Goal: Task Accomplishment & Management: Understand process/instructions

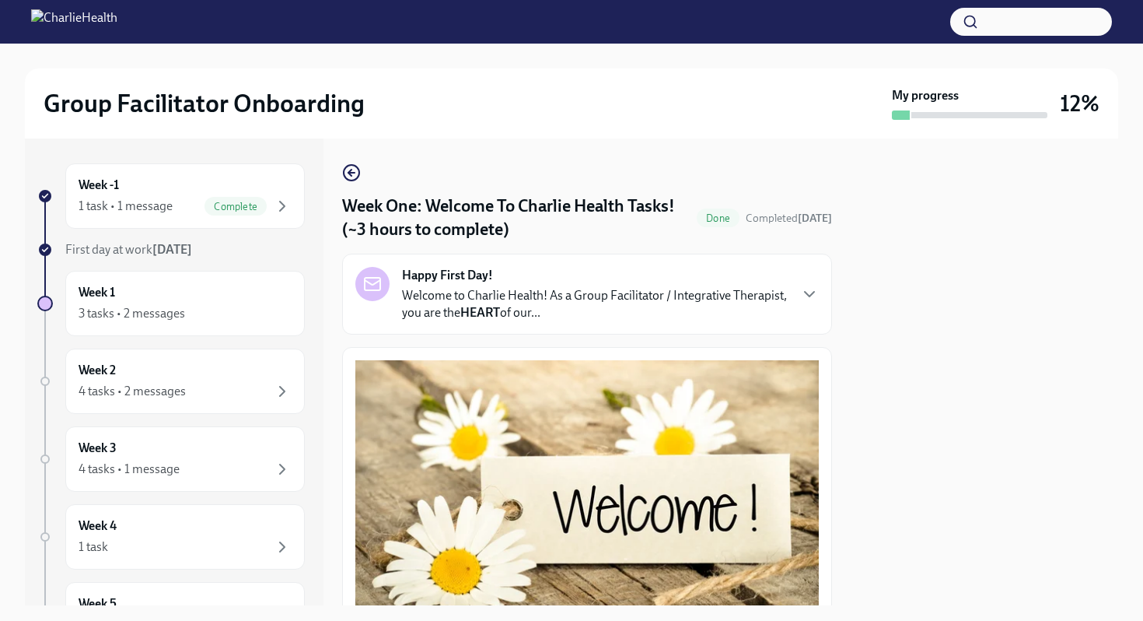
scroll to position [1978, 0]
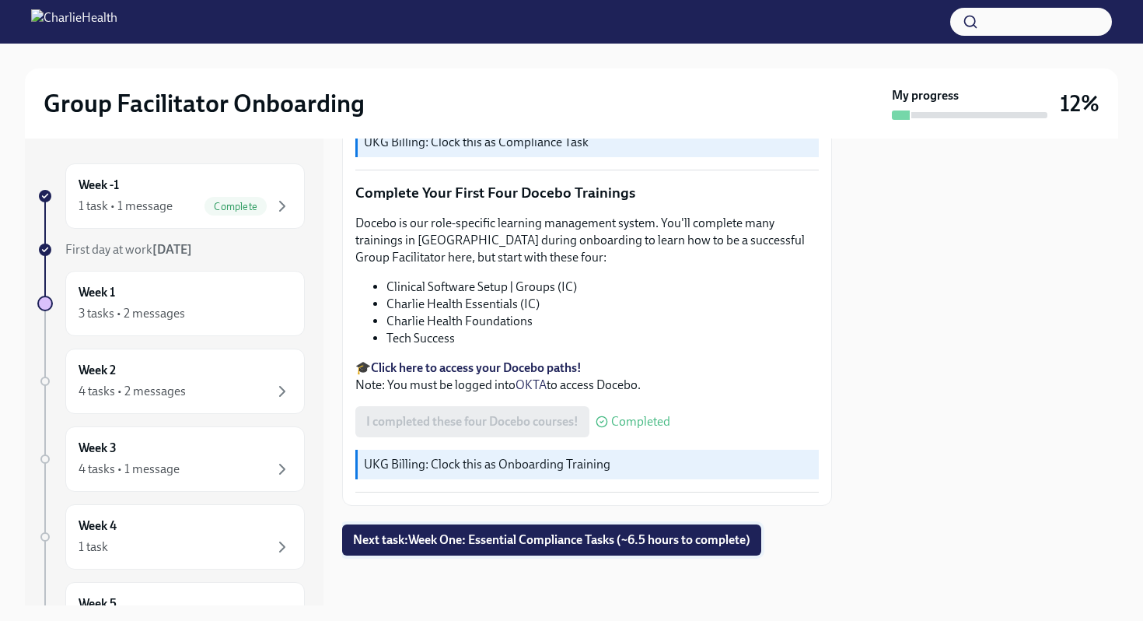
click at [527, 534] on span "Next task : Week One: Essential Compliance Tasks (~6.5 hours to complete)" at bounding box center [551, 540] width 397 height 16
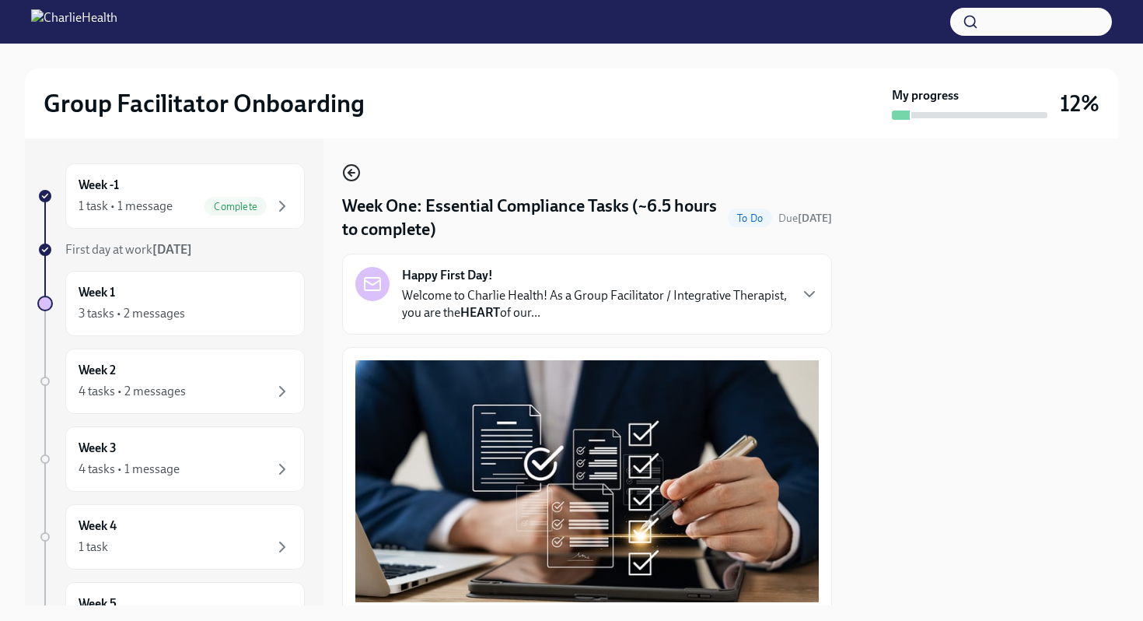
click at [355, 176] on icon "button" at bounding box center [351, 172] width 19 height 19
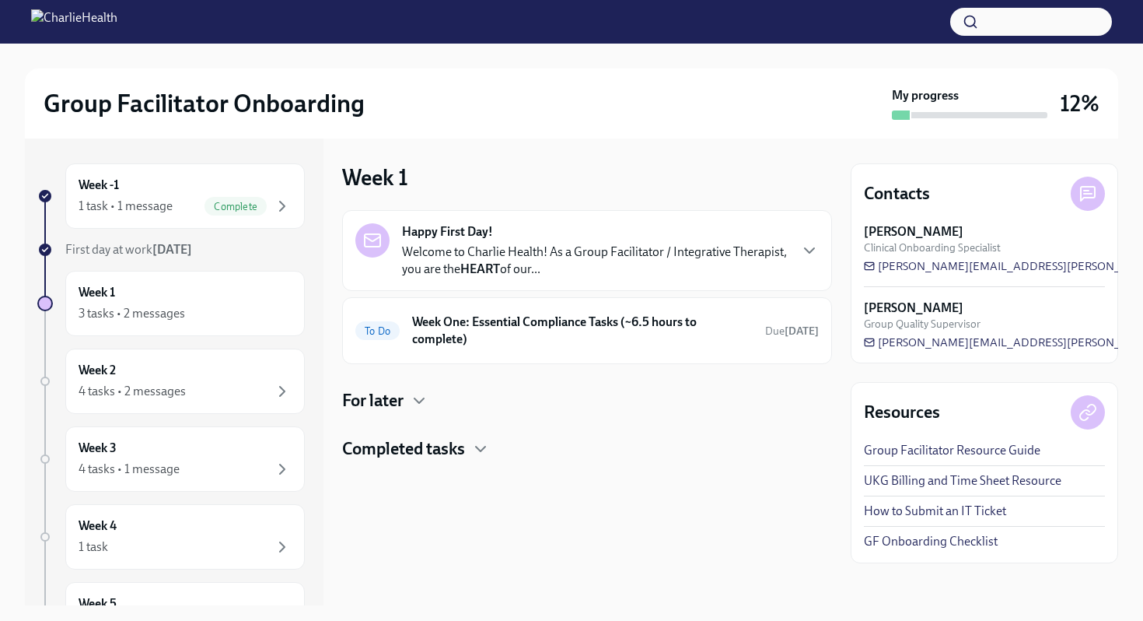
click at [394, 450] on h4 "Completed tasks" at bounding box center [403, 448] width 123 height 23
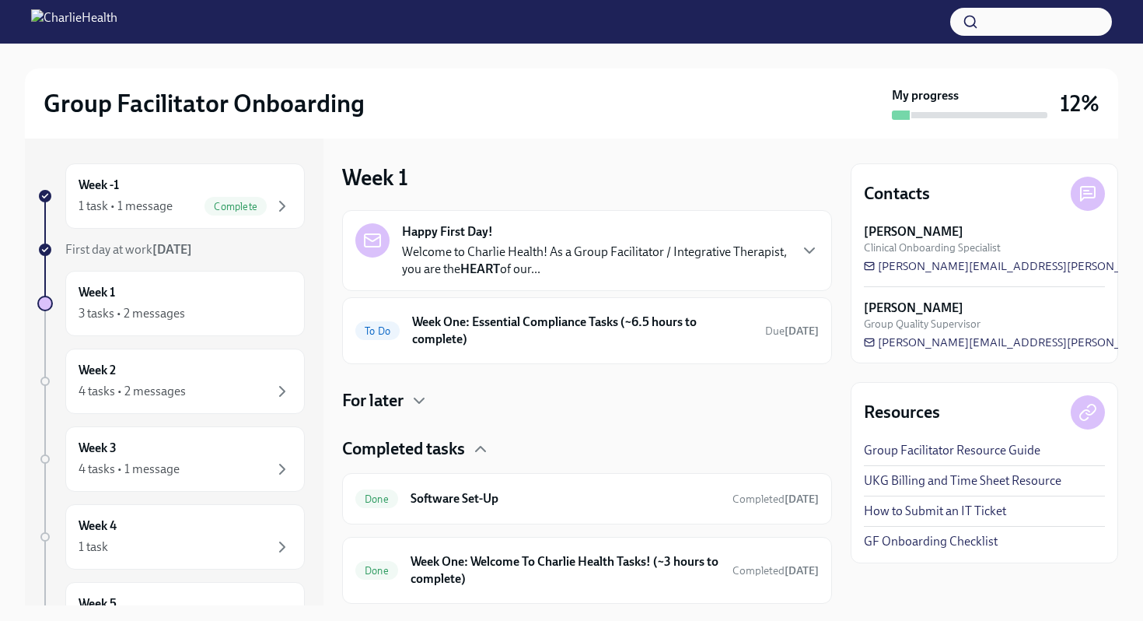
scroll to position [48, 0]
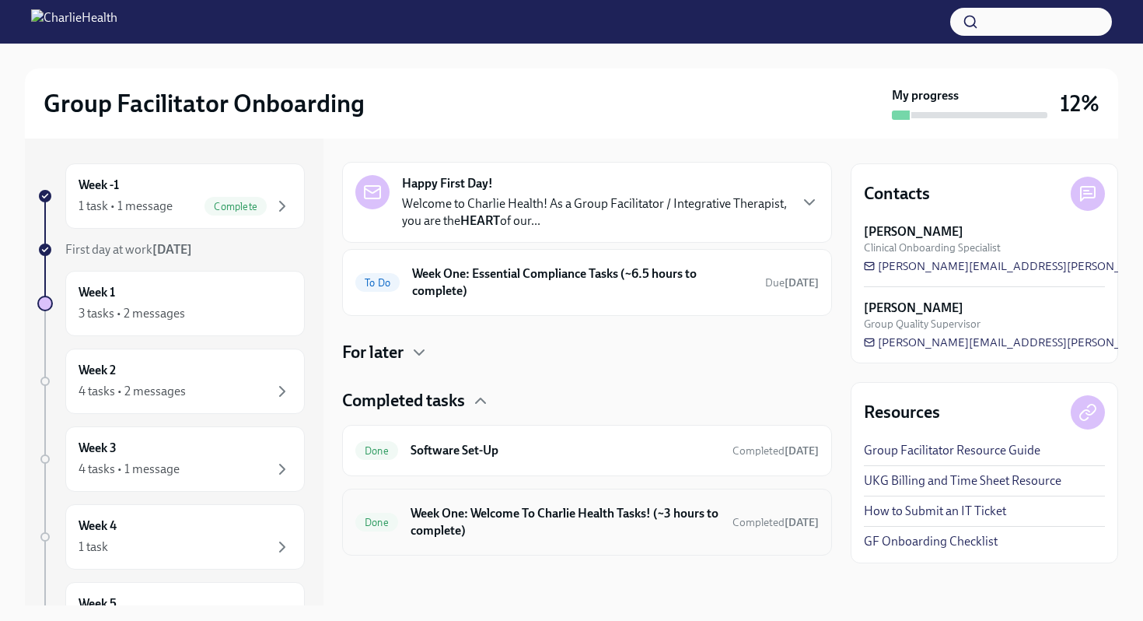
click at [432, 512] on h6 "Week One: Welcome To Charlie Health Tasks! (~3 hours to complete)" at bounding box center [566, 522] width 310 height 34
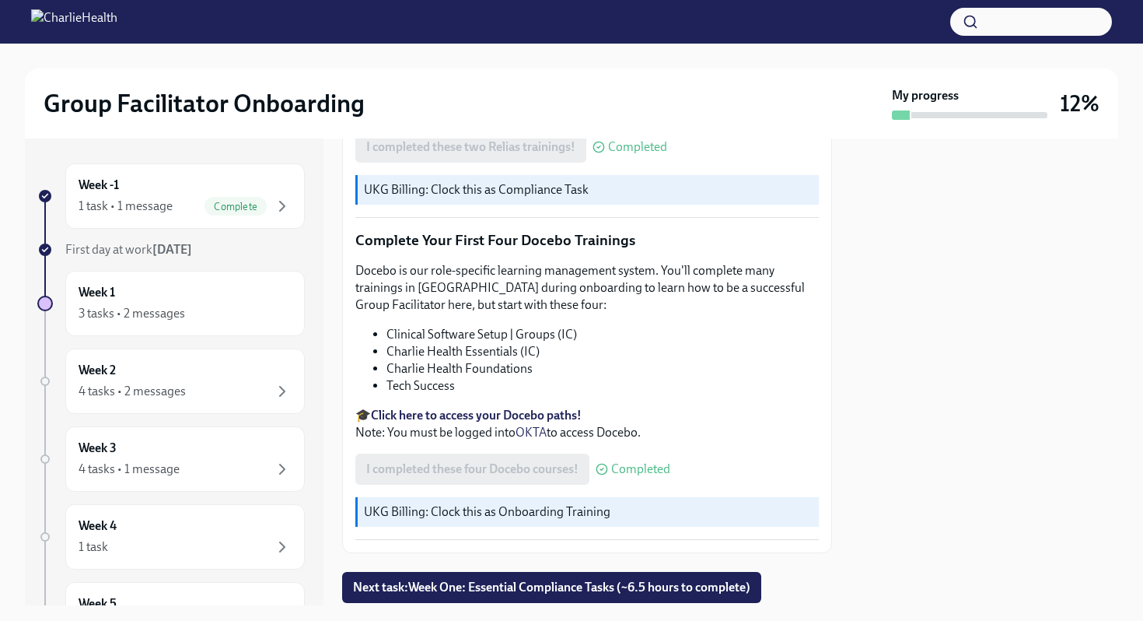
scroll to position [1978, 0]
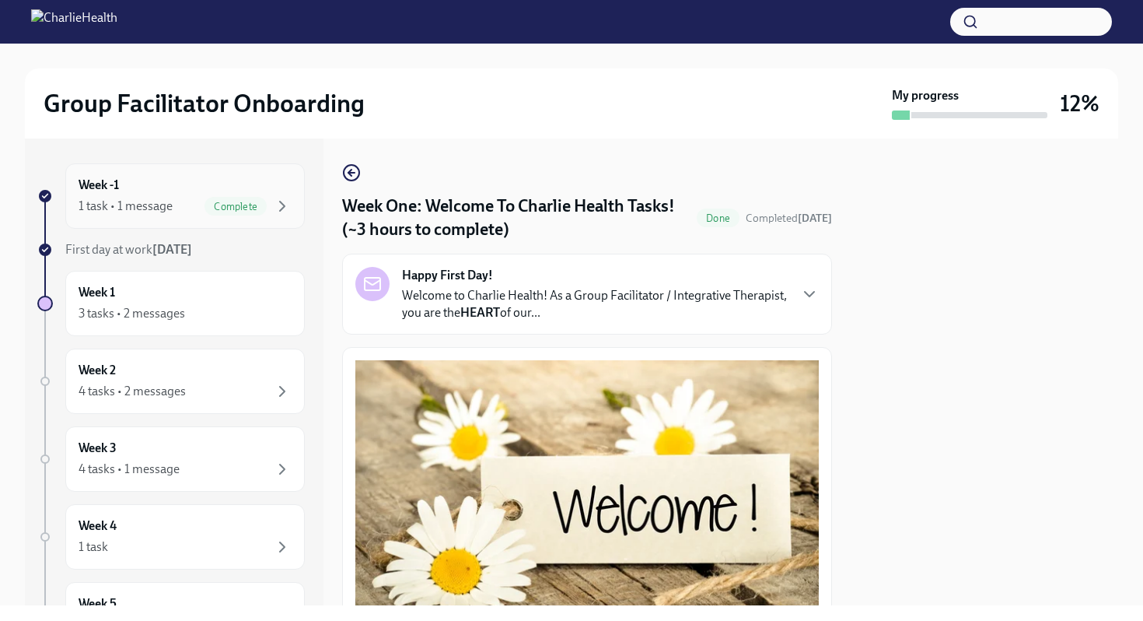
click at [248, 194] on div "Week -1 1 task • 1 message Complete" at bounding box center [185, 196] width 213 height 39
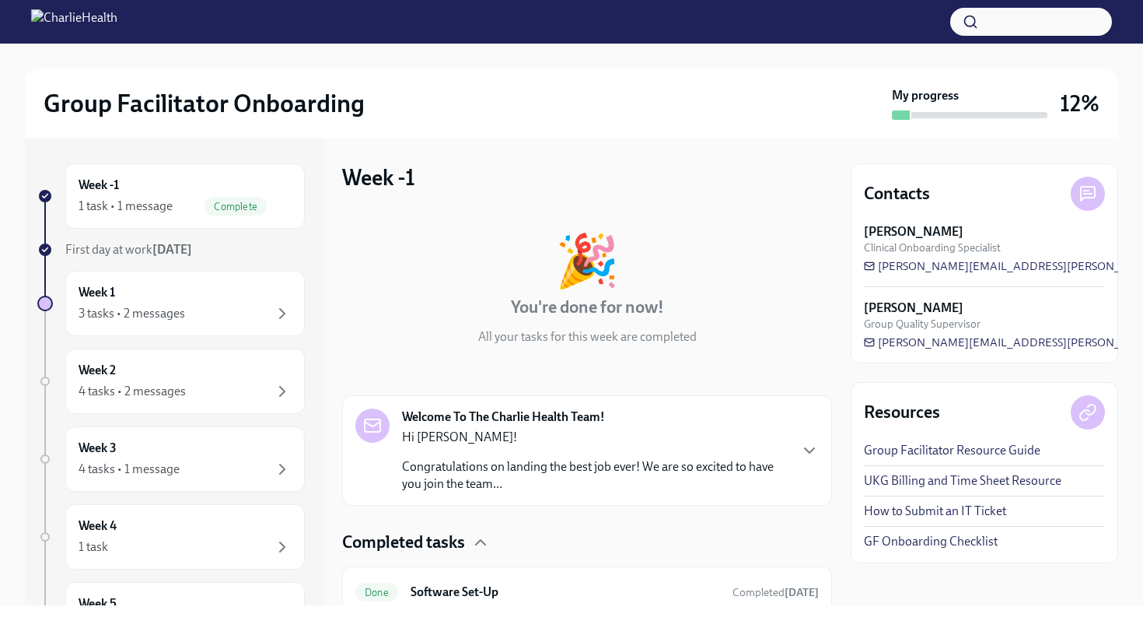
scroll to position [62, 0]
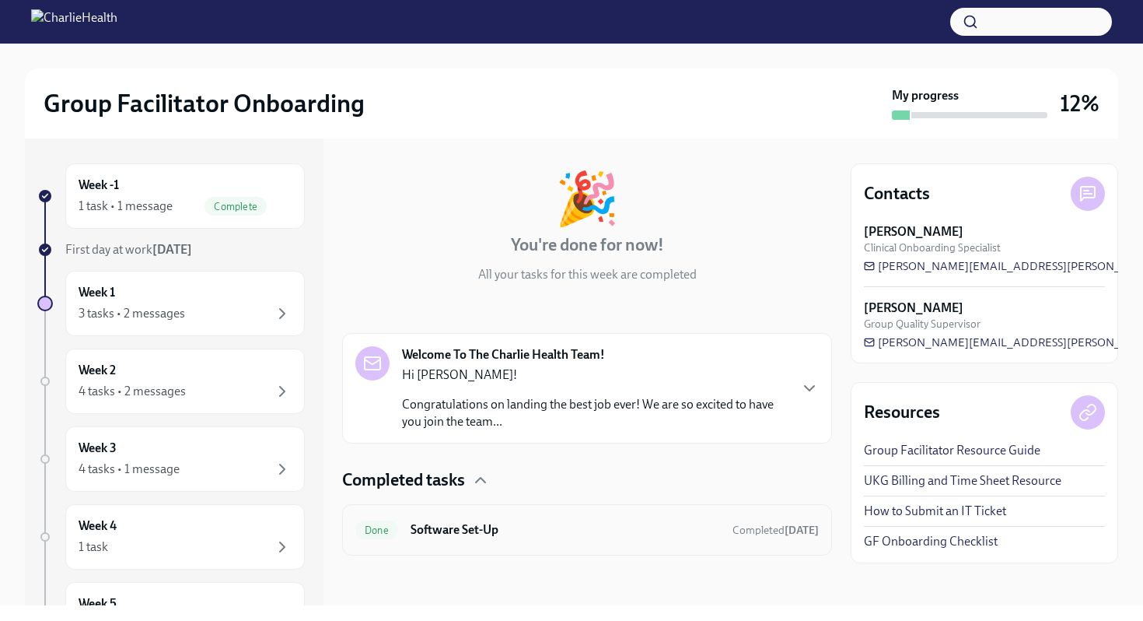
click at [719, 534] on h6 "Software Set-Up" at bounding box center [566, 529] width 310 height 17
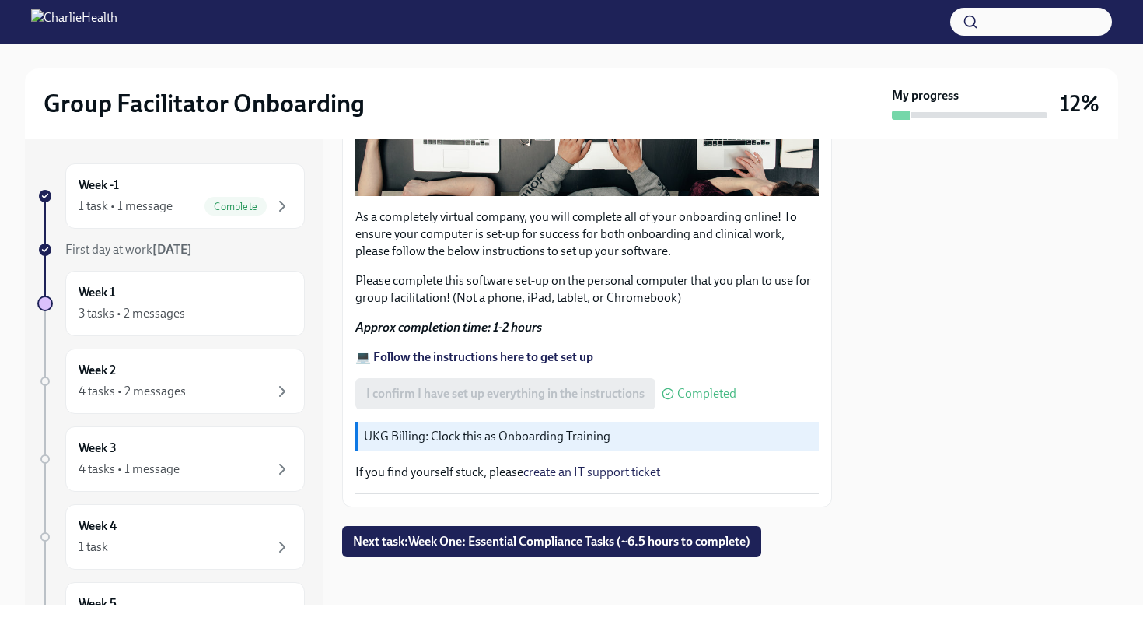
scroll to position [446, 0]
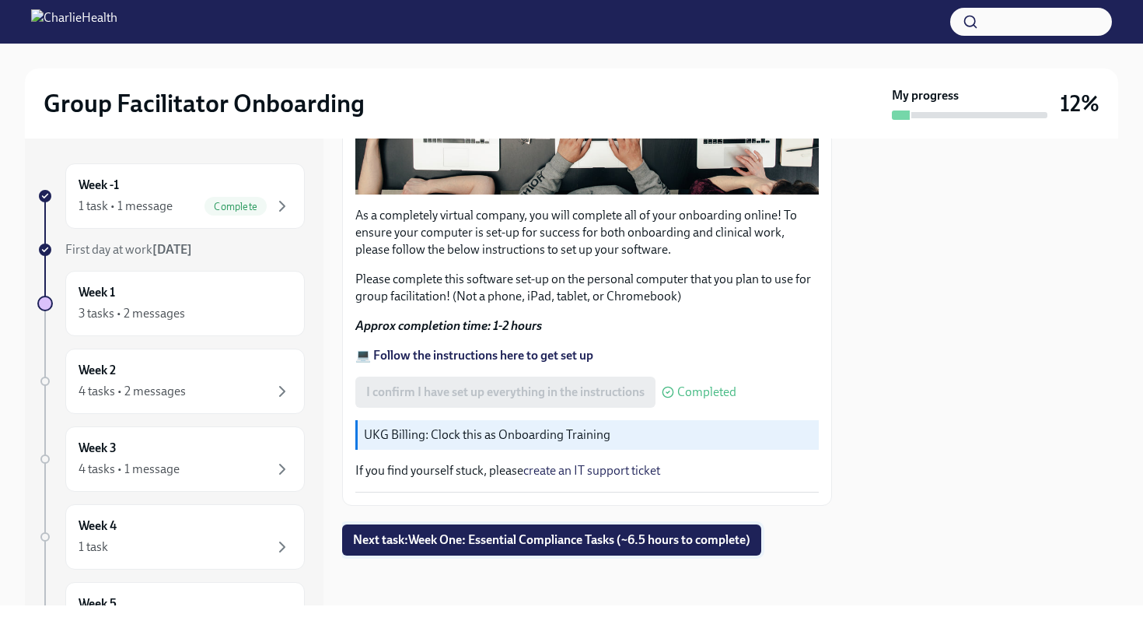
click at [674, 535] on span "Next task : Week One: Essential Compliance Tasks (~6.5 hours to complete)" at bounding box center [551, 540] width 397 height 16
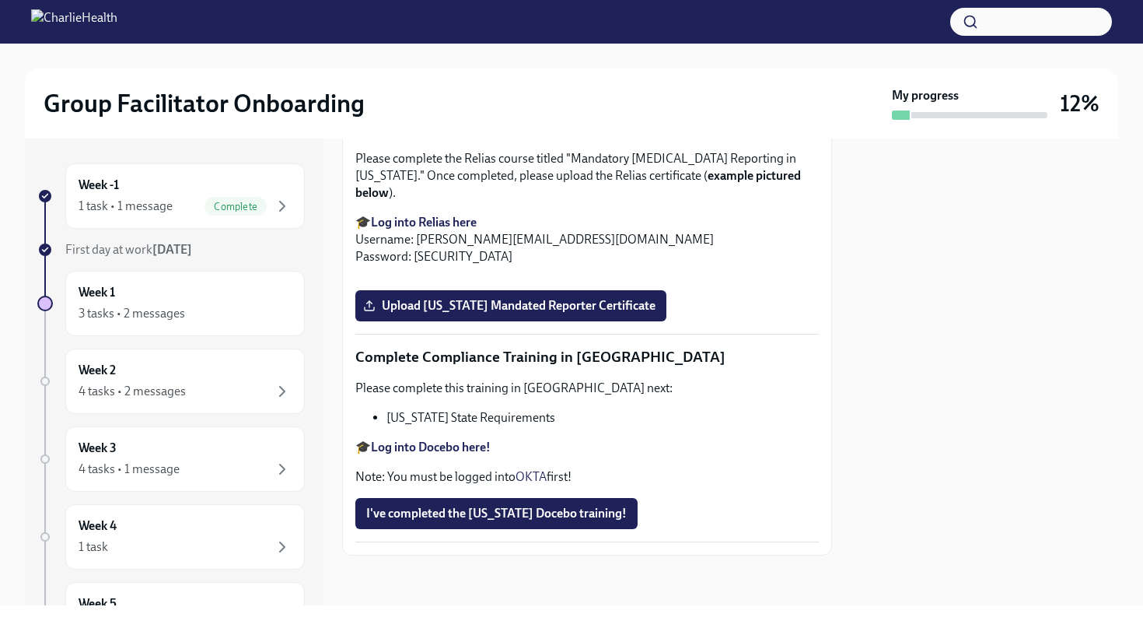
scroll to position [3337, 0]
click at [232, 205] on span "Complete" at bounding box center [236, 207] width 62 height 12
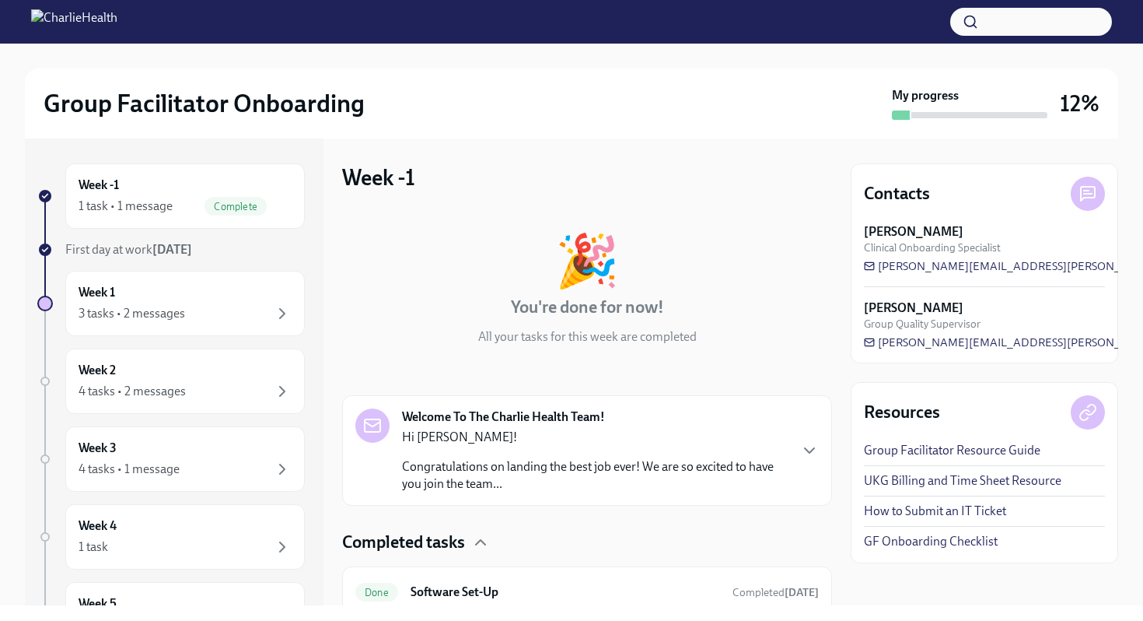
scroll to position [62, 0]
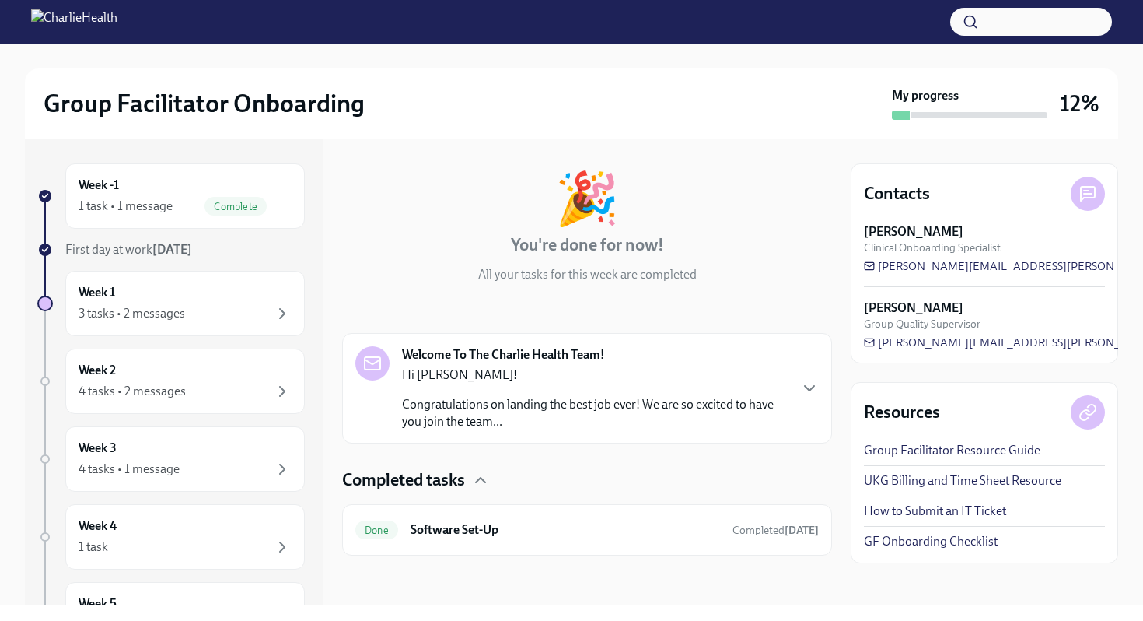
click at [491, 382] on p "Hi Anna!" at bounding box center [595, 374] width 386 height 17
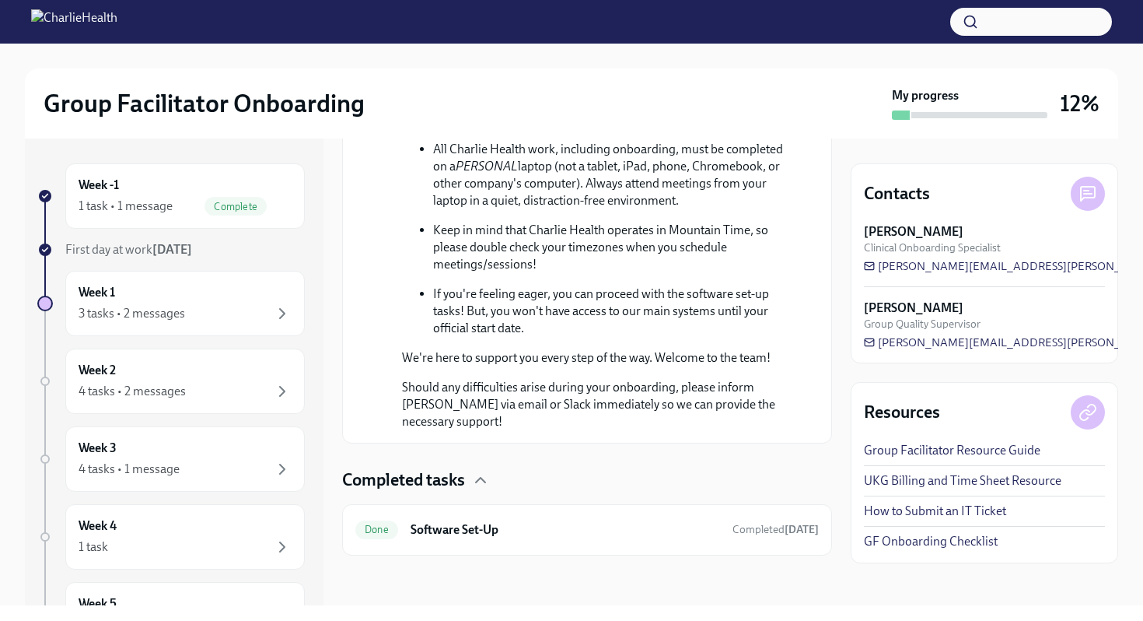
scroll to position [922, 0]
click at [488, 535] on h6 "Software Set-Up" at bounding box center [566, 529] width 310 height 17
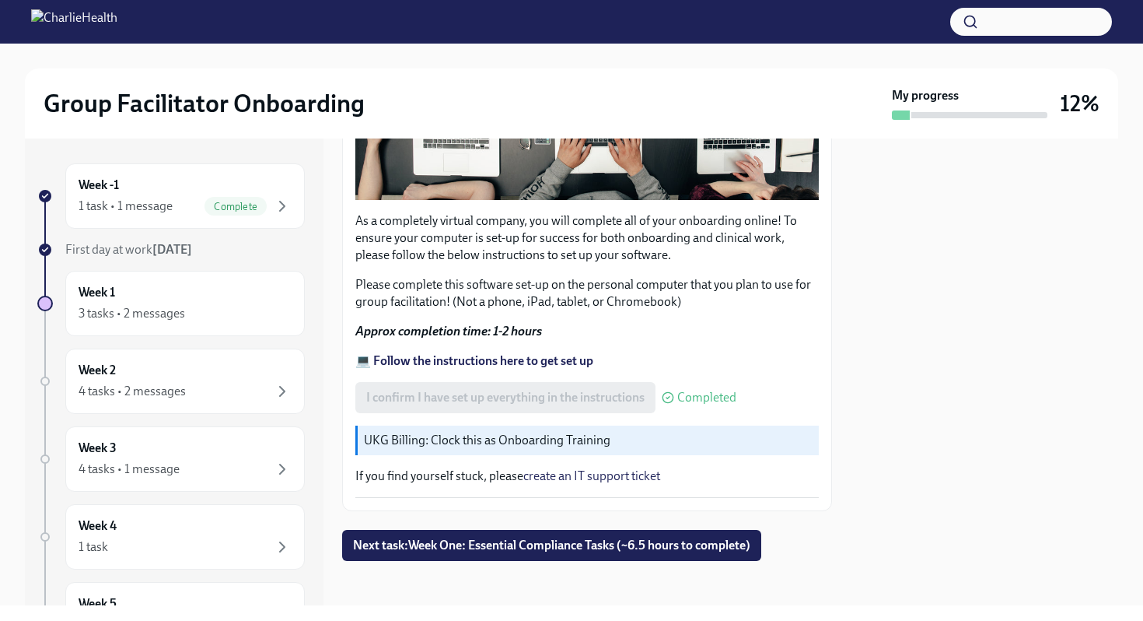
scroll to position [446, 0]
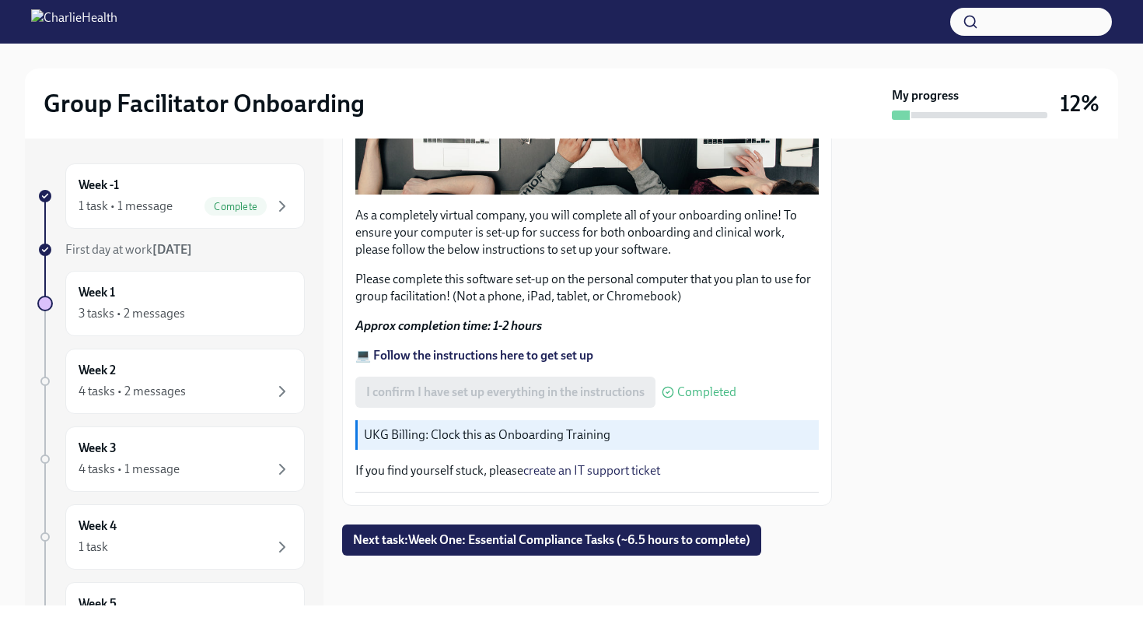
click at [163, 246] on strong "[DATE]" at bounding box center [172, 249] width 40 height 15
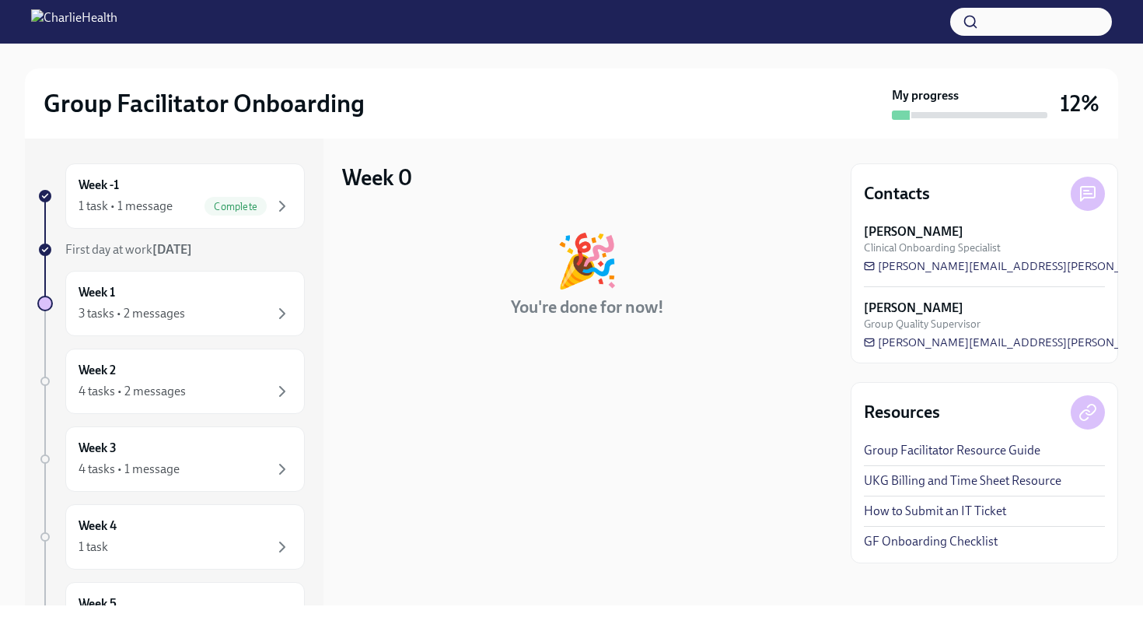
click at [163, 246] on strong "[DATE]" at bounding box center [172, 249] width 40 height 15
click at [278, 194] on div "Week -1 1 task • 1 message Complete" at bounding box center [185, 196] width 213 height 39
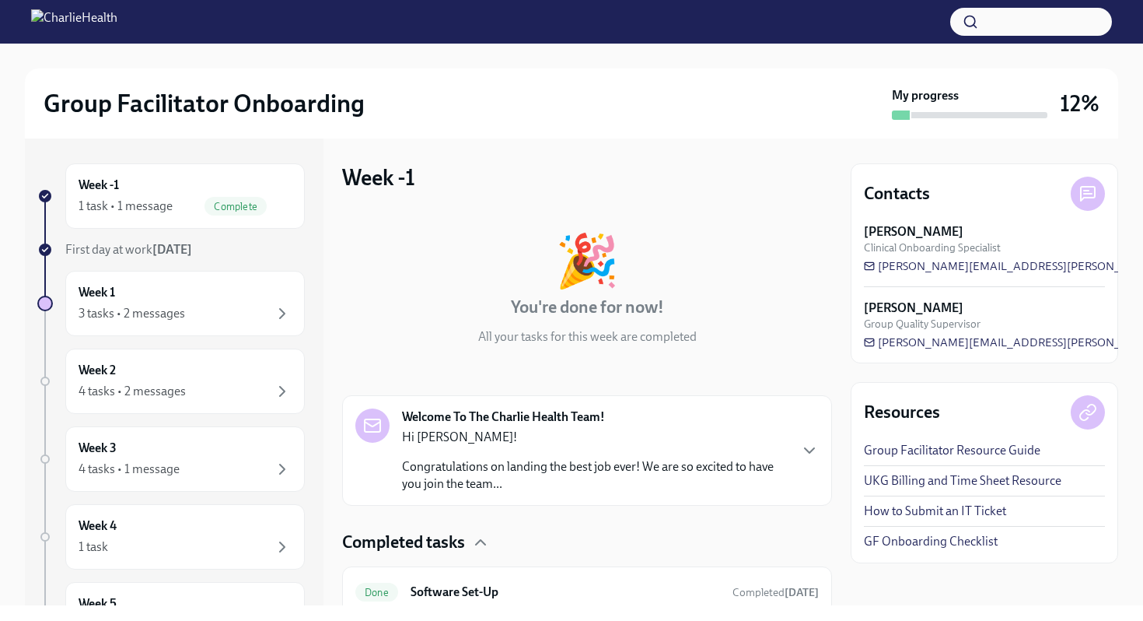
scroll to position [62, 0]
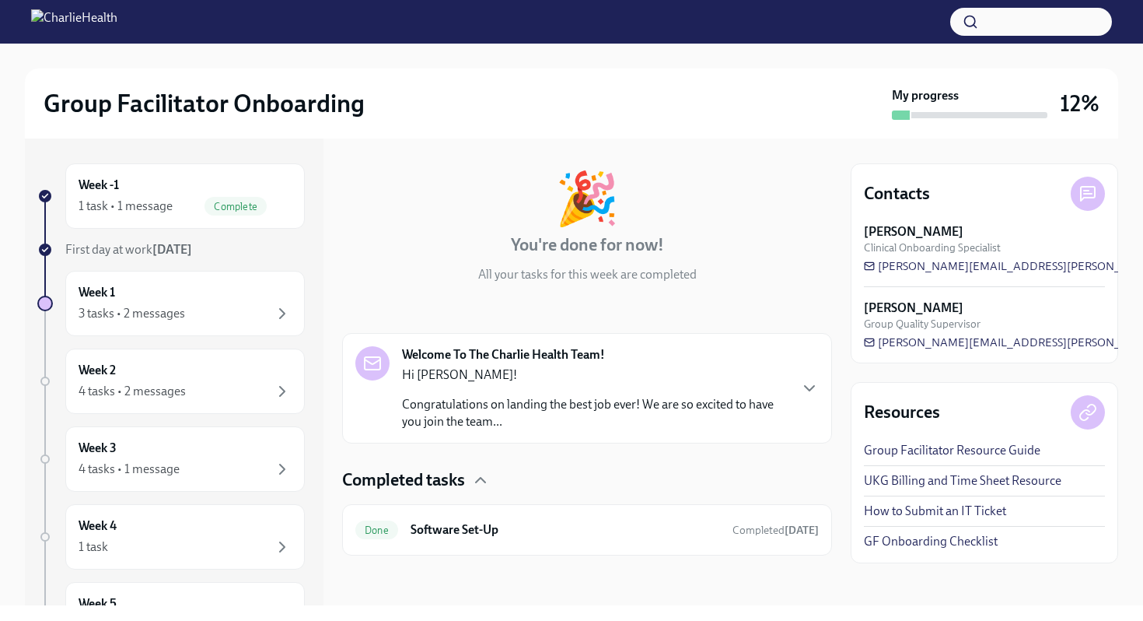
click at [672, 369] on p "Hi Anna!" at bounding box center [595, 374] width 386 height 17
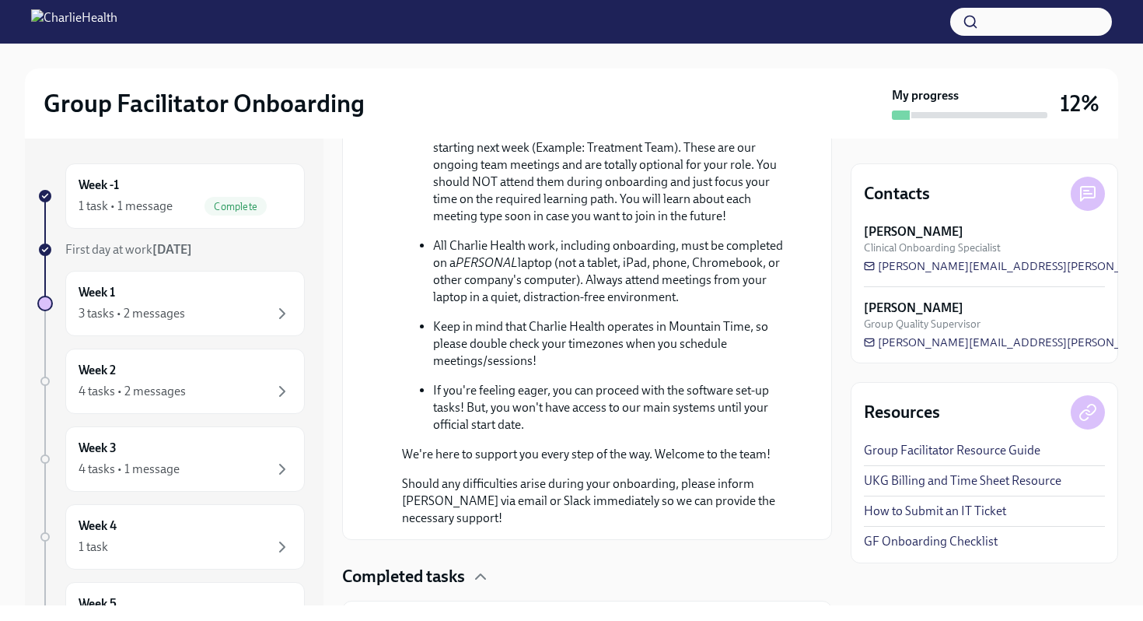
scroll to position [922, 0]
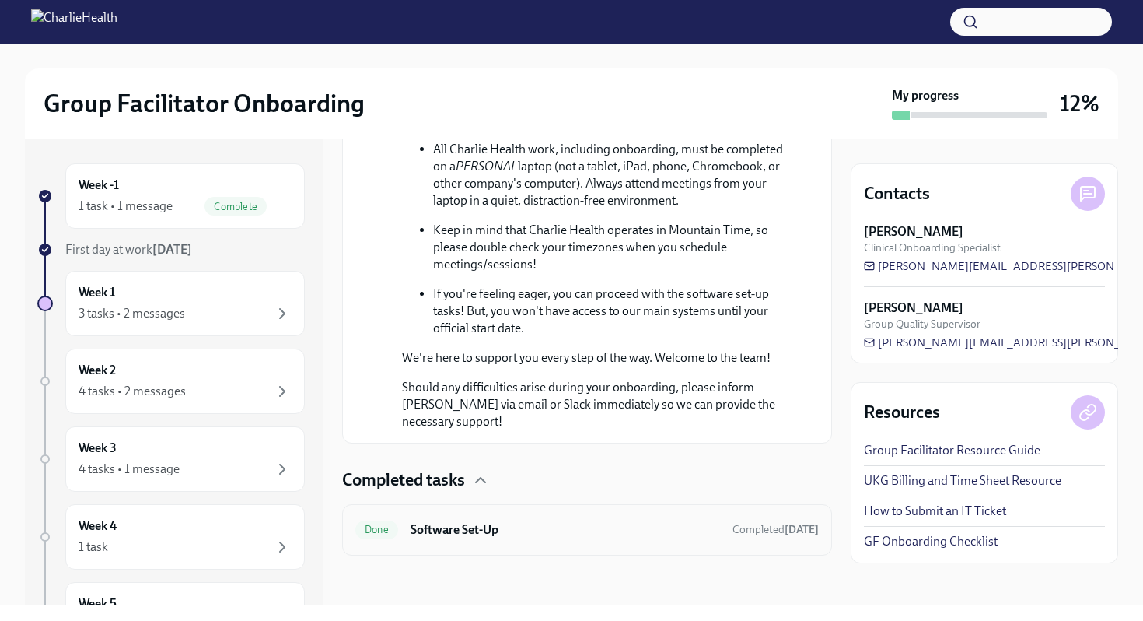
click at [657, 529] on h6 "Software Set-Up" at bounding box center [566, 529] width 310 height 17
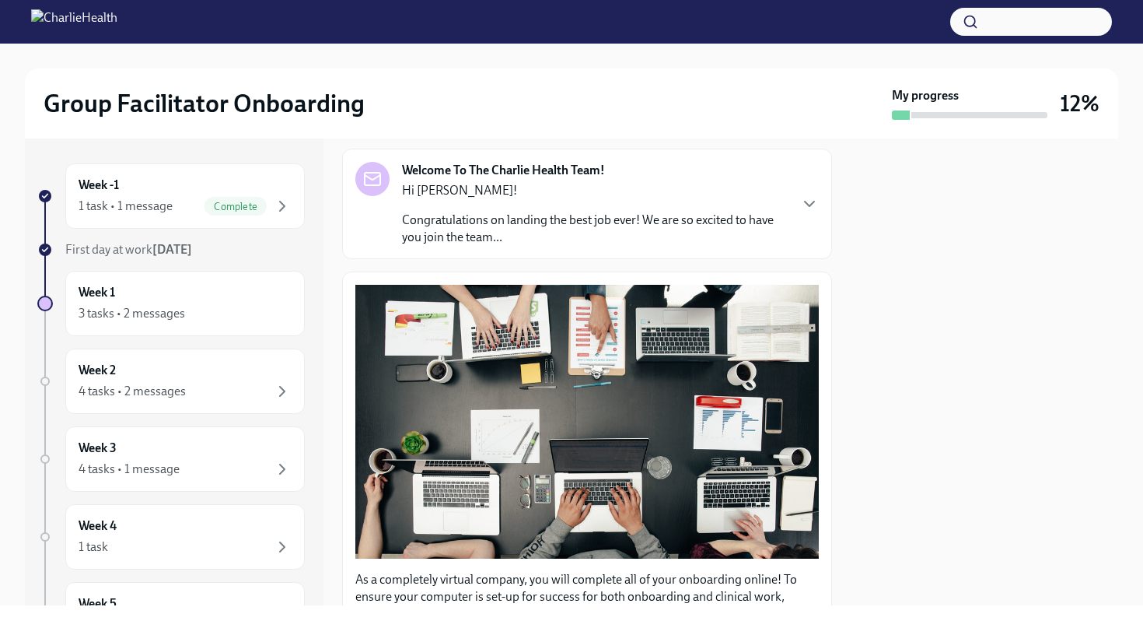
scroll to position [446, 0]
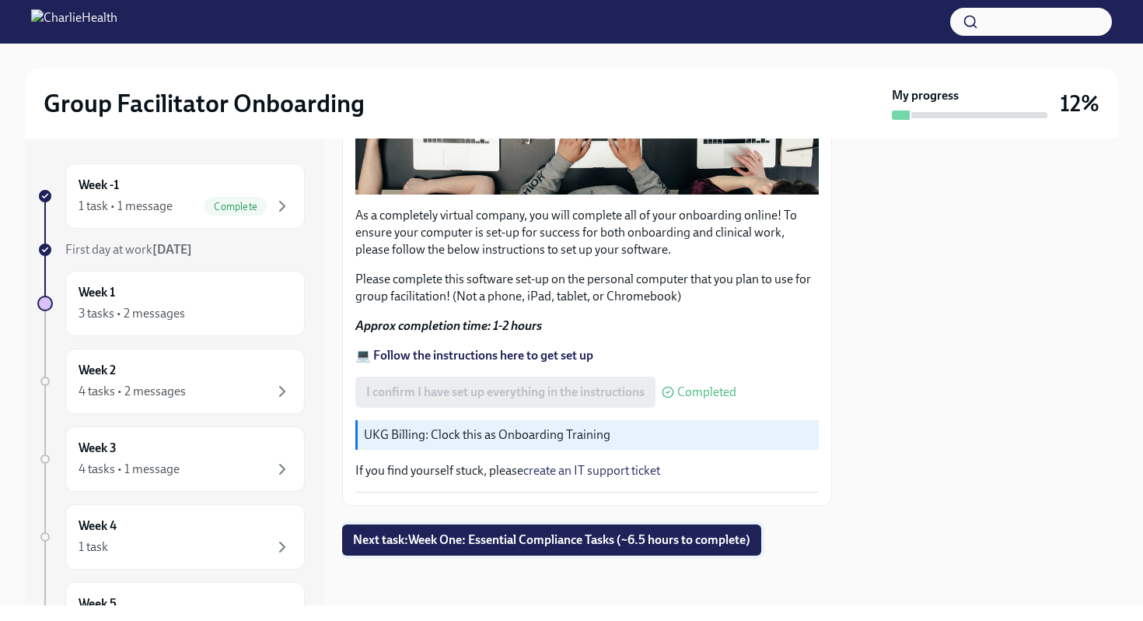
click at [658, 529] on button "Next task : Week One: Essential Compliance Tasks (~6.5 hours to complete)" at bounding box center [551, 539] width 419 height 31
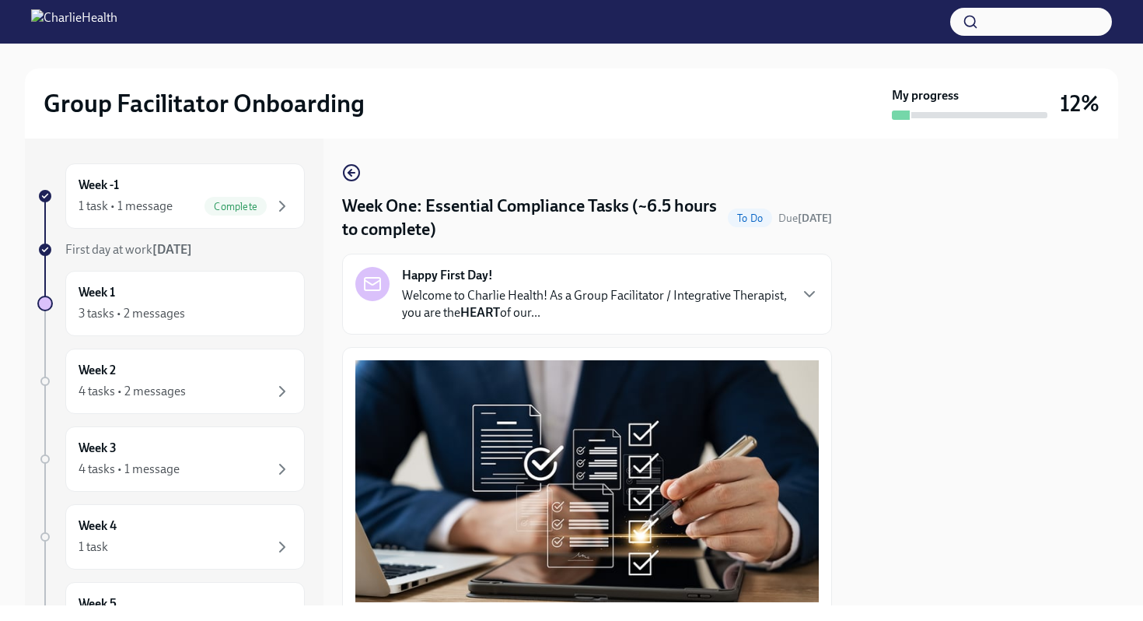
click at [117, 23] on img at bounding box center [74, 21] width 86 height 25
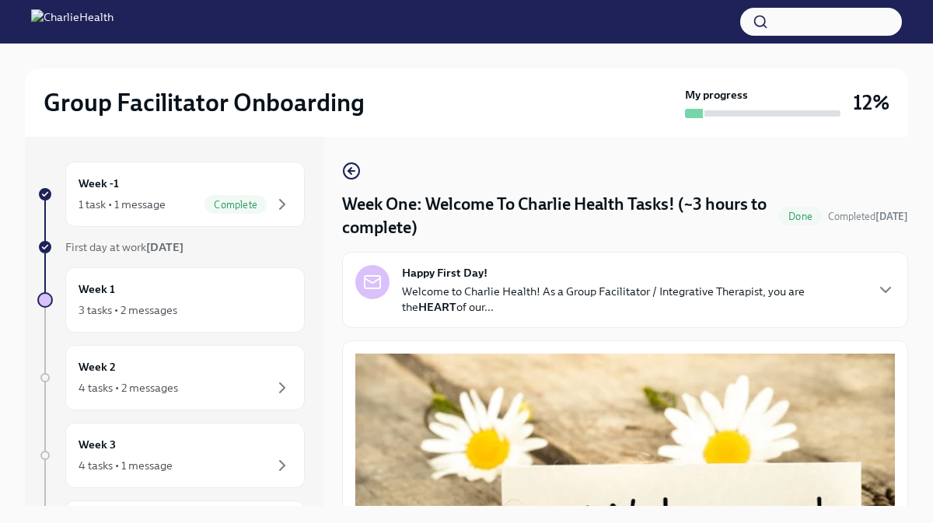
click at [814, 219] on span "Done" at bounding box center [800, 217] width 43 height 12
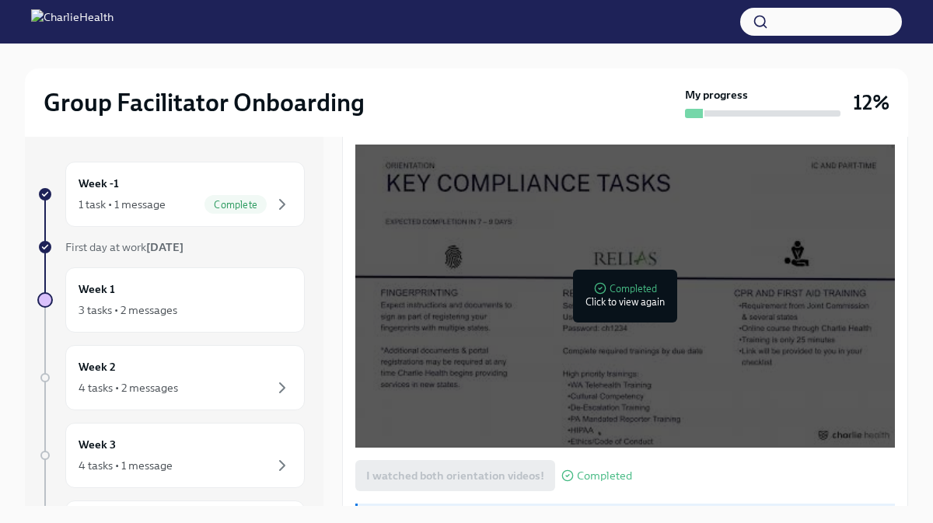
scroll to position [1993, 0]
